Goal: Task Accomplishment & Management: Use online tool/utility

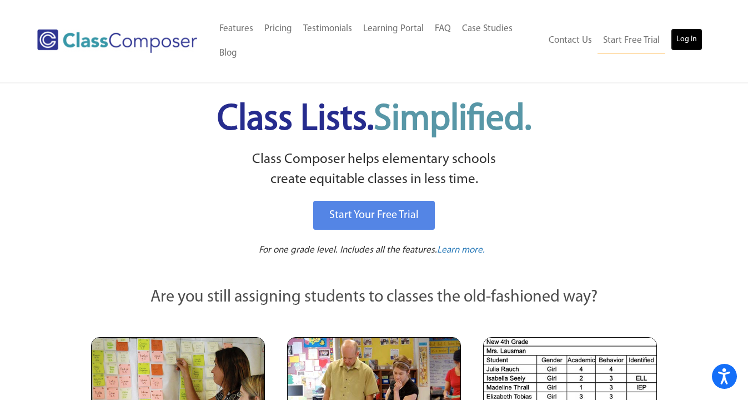
click at [690, 43] on link "Log In" at bounding box center [687, 39] width 32 height 22
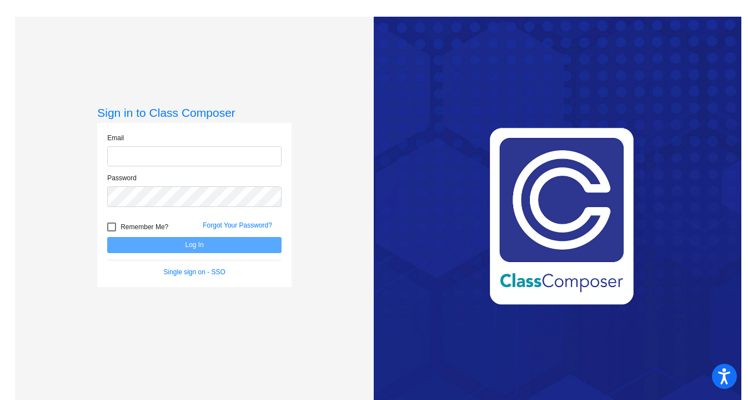
click at [171, 163] on input "email" at bounding box center [194, 156] width 174 height 21
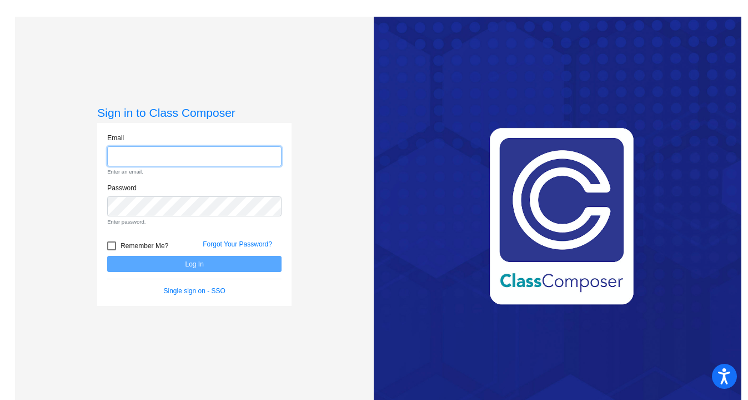
type input "[EMAIL_ADDRESS][DOMAIN_NAME]"
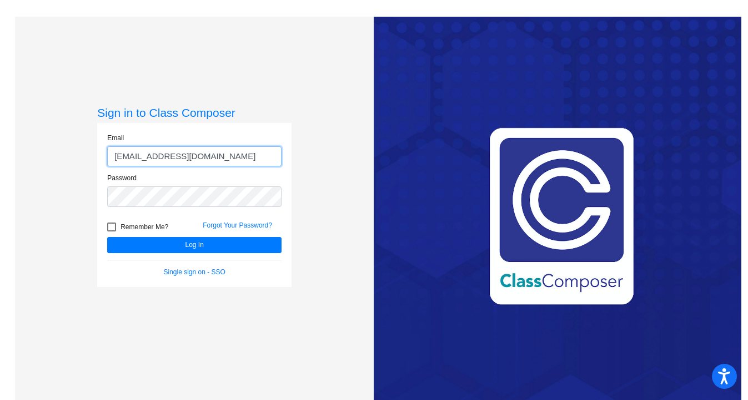
click at [107, 237] on button "Log In" at bounding box center [194, 245] width 174 height 16
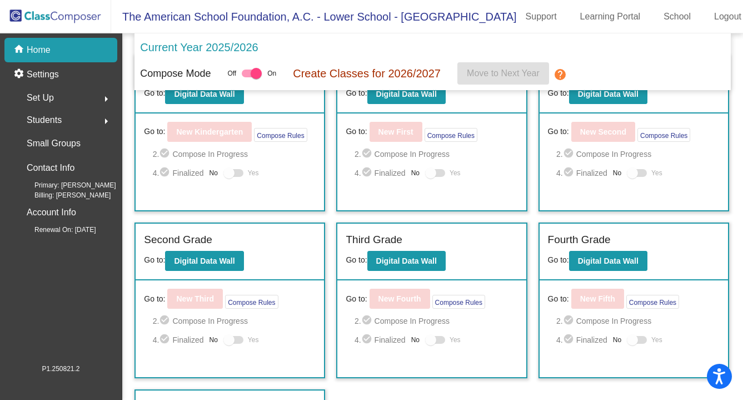
scroll to position [48, 0]
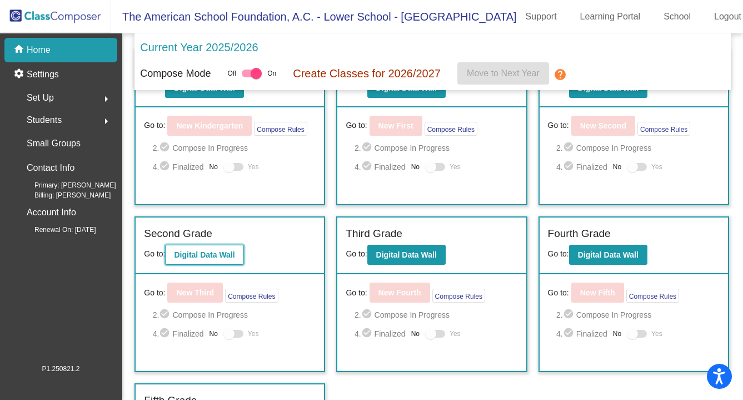
click at [212, 258] on b "Digital Data Wall" at bounding box center [204, 254] width 61 height 9
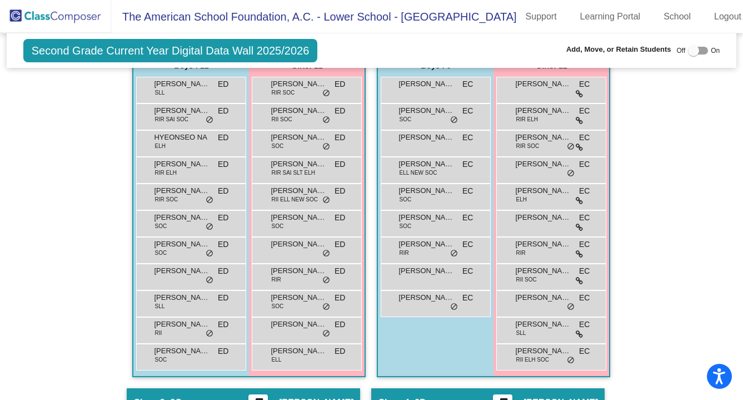
scroll to position [400, 0]
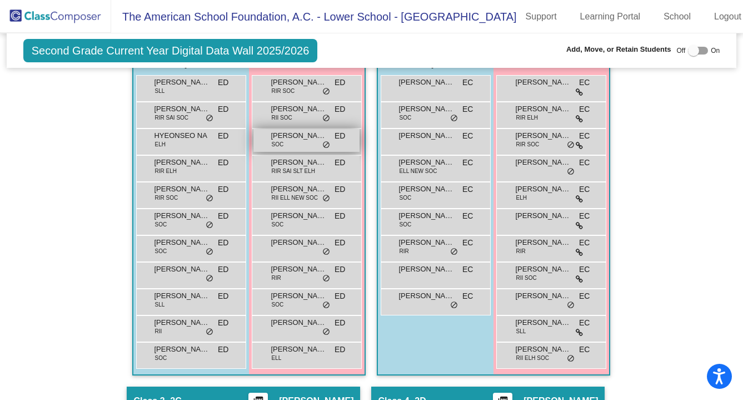
click at [322, 142] on span "do_not_disturb_alt" at bounding box center [326, 145] width 8 height 9
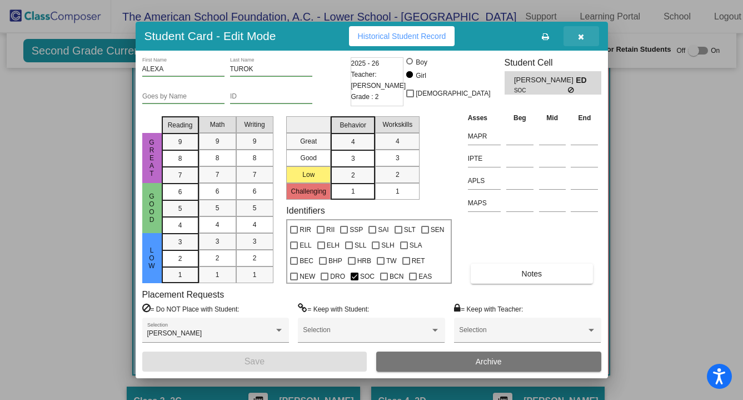
click at [586, 42] on button "button" at bounding box center [581, 36] width 36 height 20
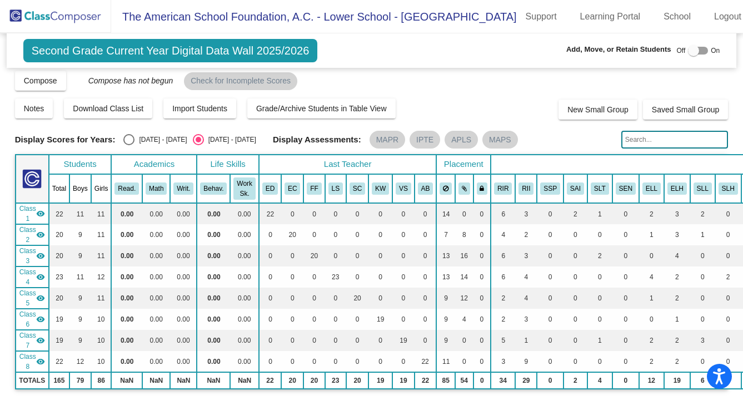
scroll to position [0, 0]
